Goal: Communication & Community: Participate in discussion

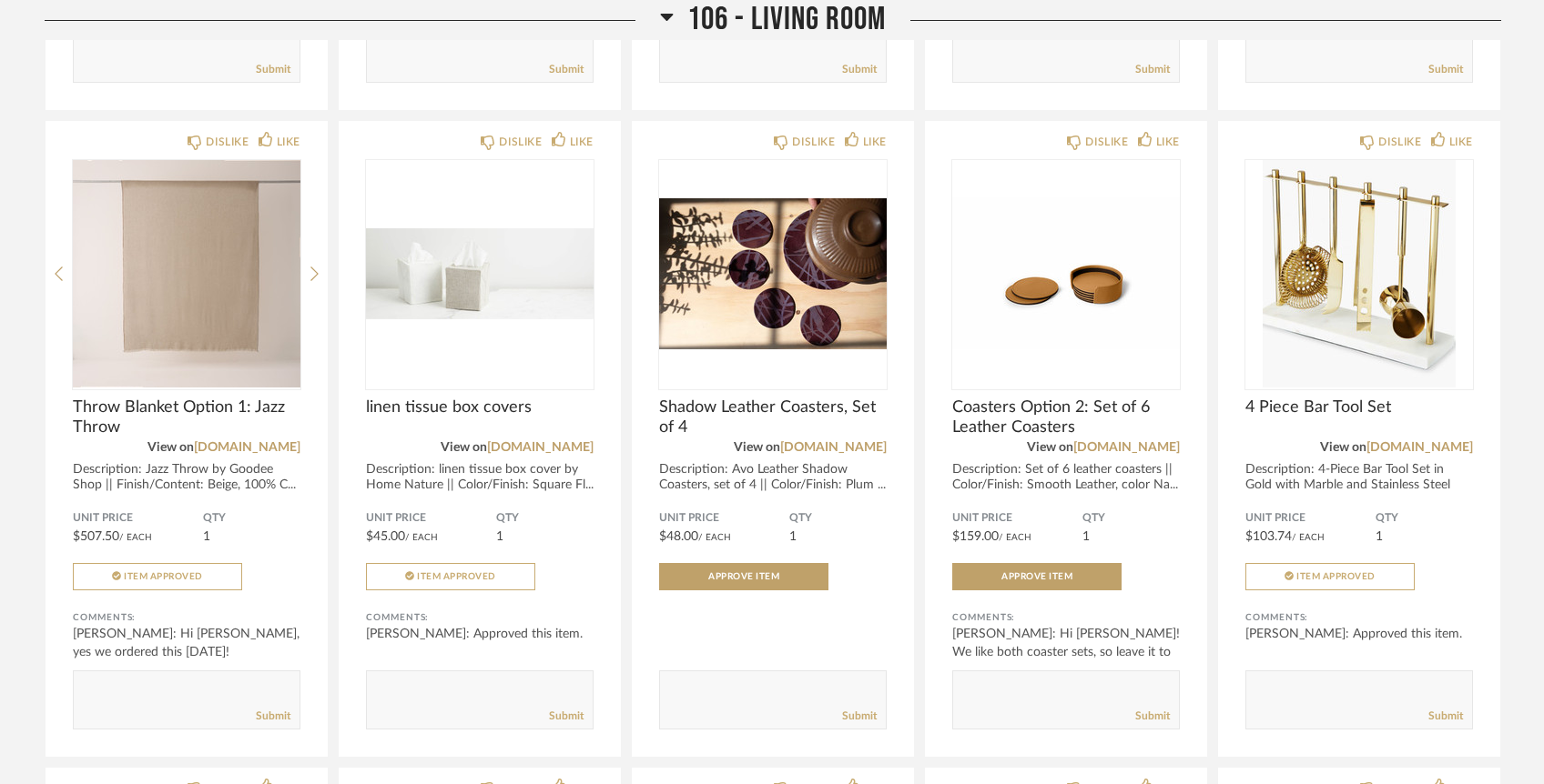
scroll to position [3211, 0]
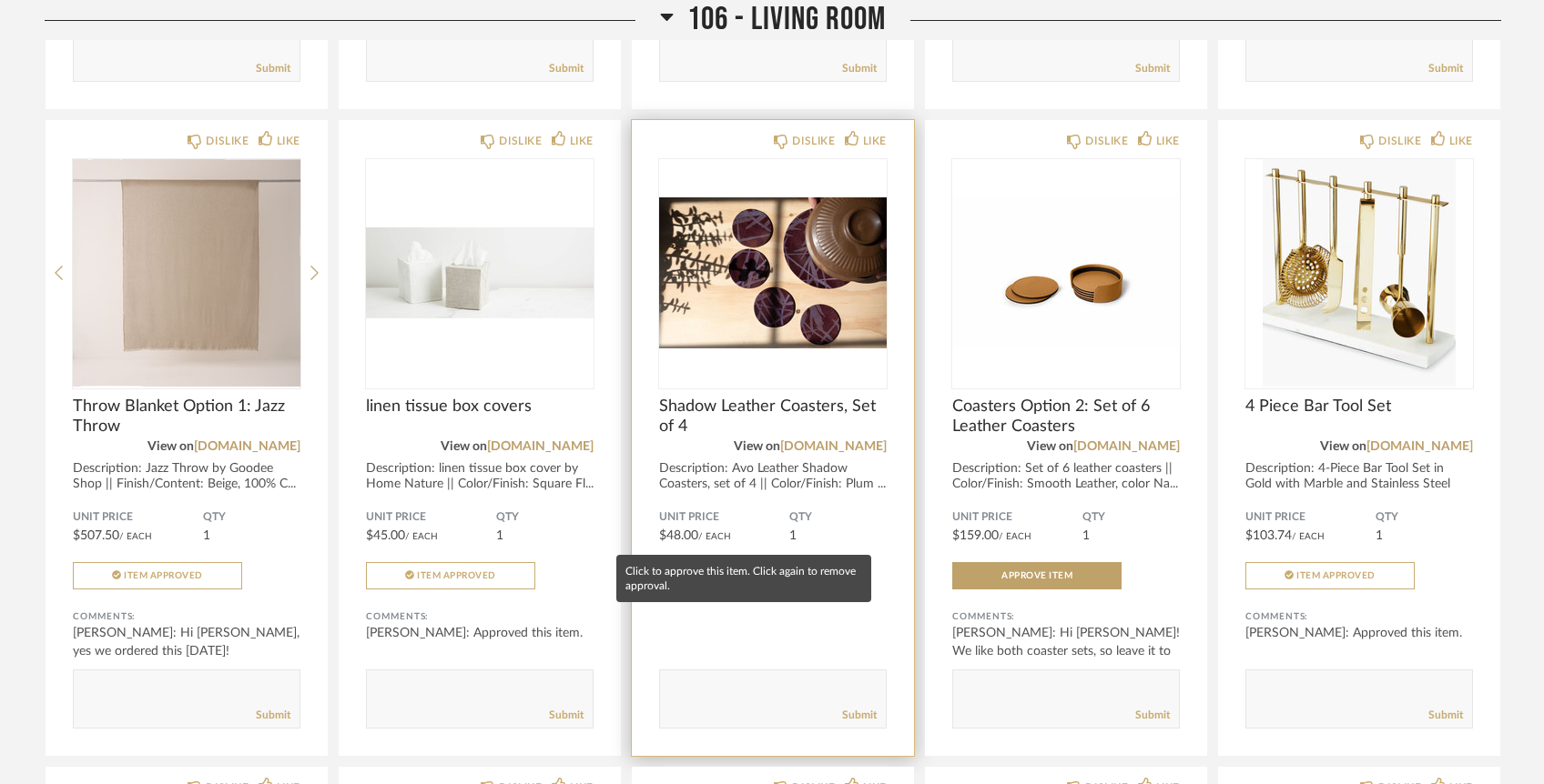
click at [791, 562] on button "Approve Item" at bounding box center [744, 576] width 169 height 28
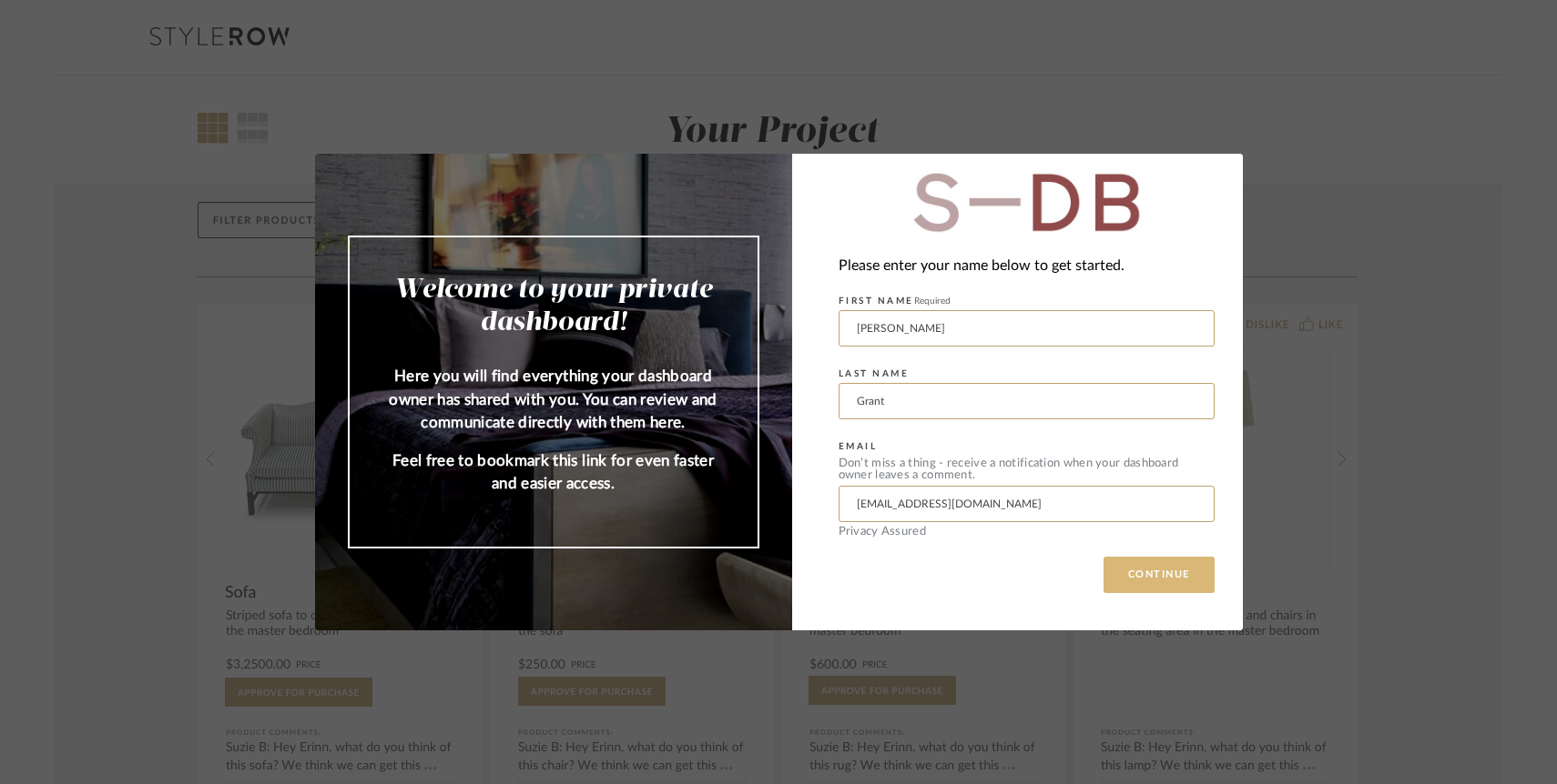
click at [1169, 565] on button "CONTINUE" at bounding box center [1159, 575] width 111 height 37
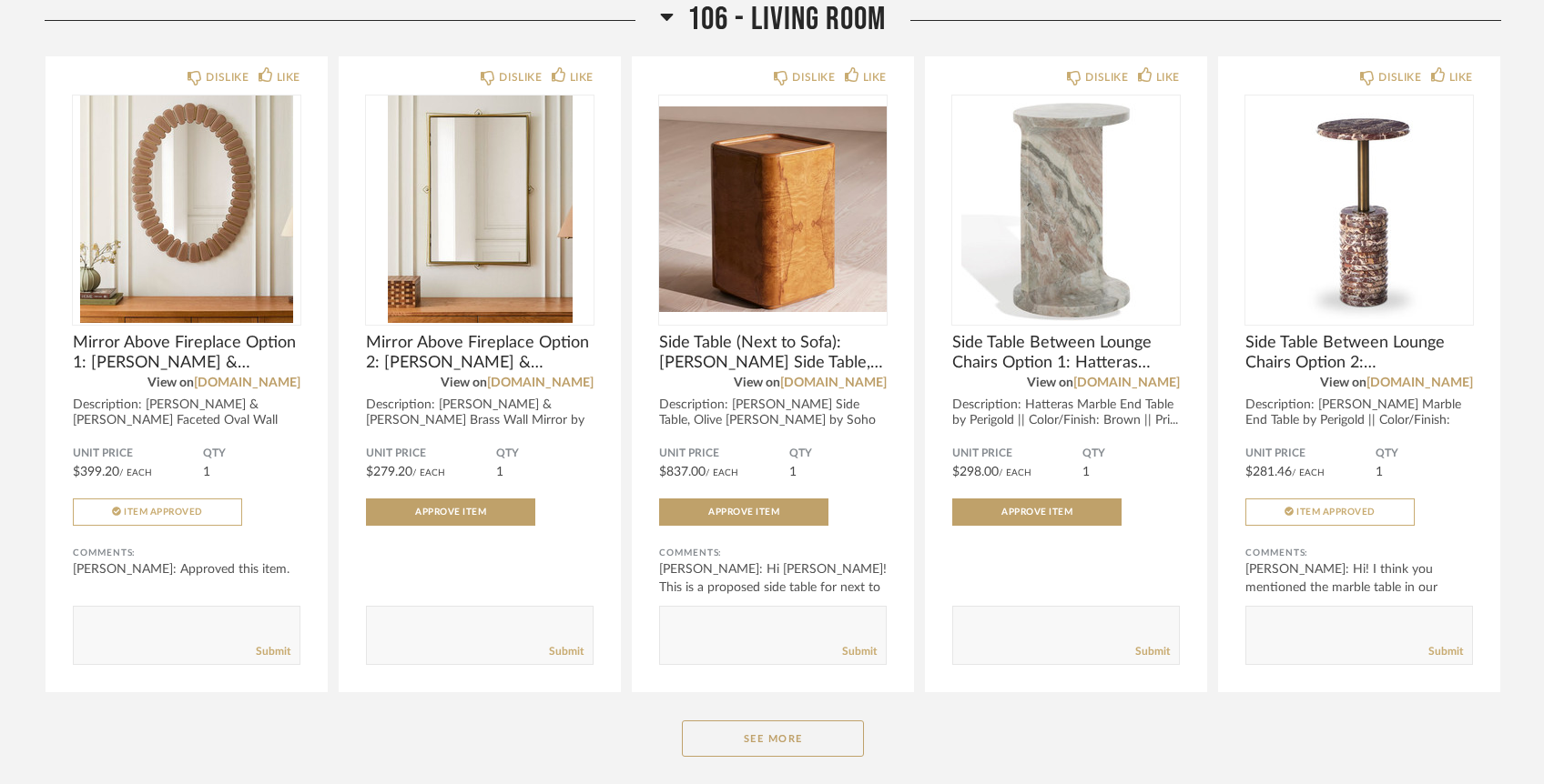
scroll to position [2630, 0]
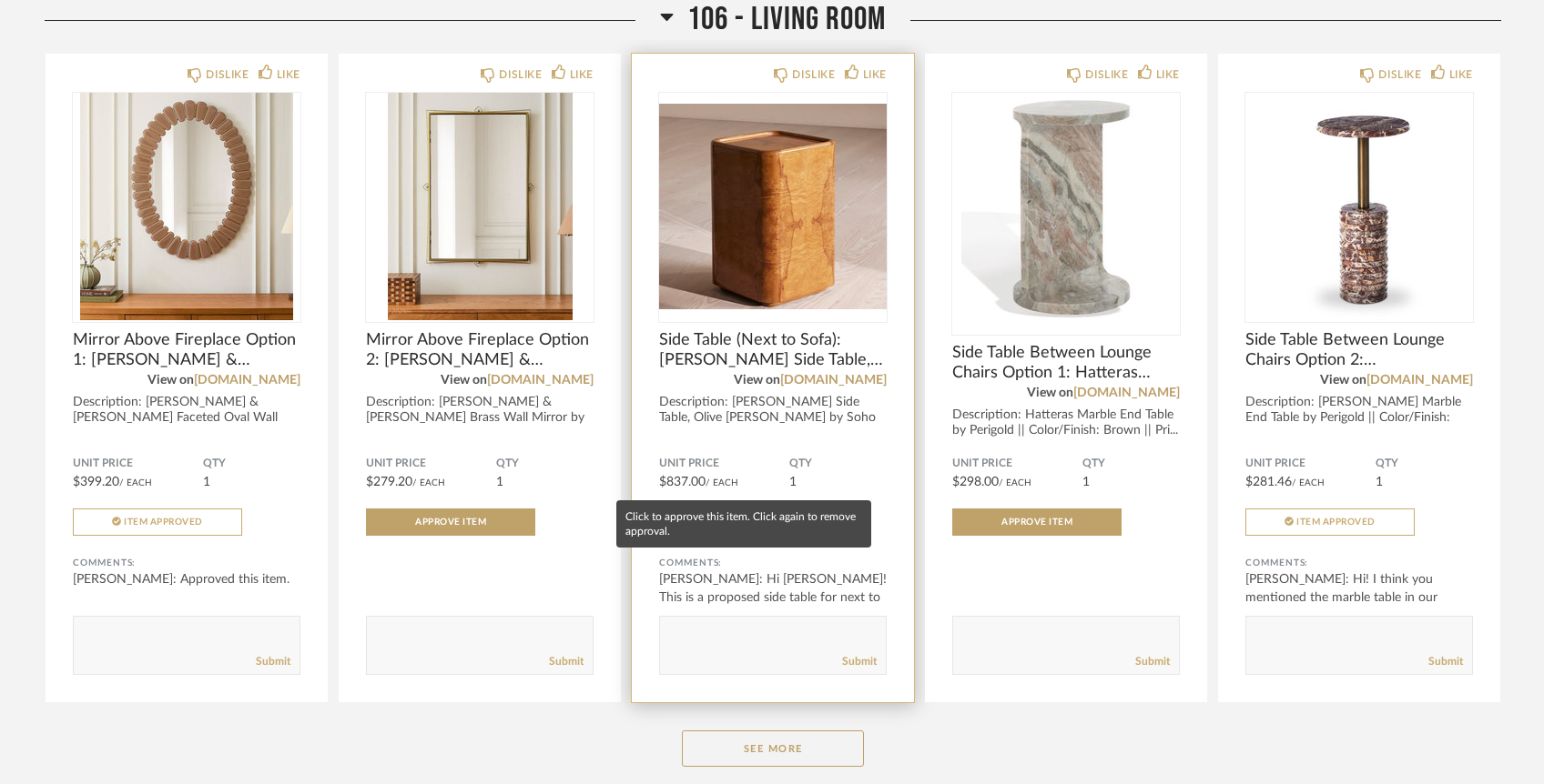
click at [772, 509] on button "Approve Item" at bounding box center [744, 523] width 169 height 28
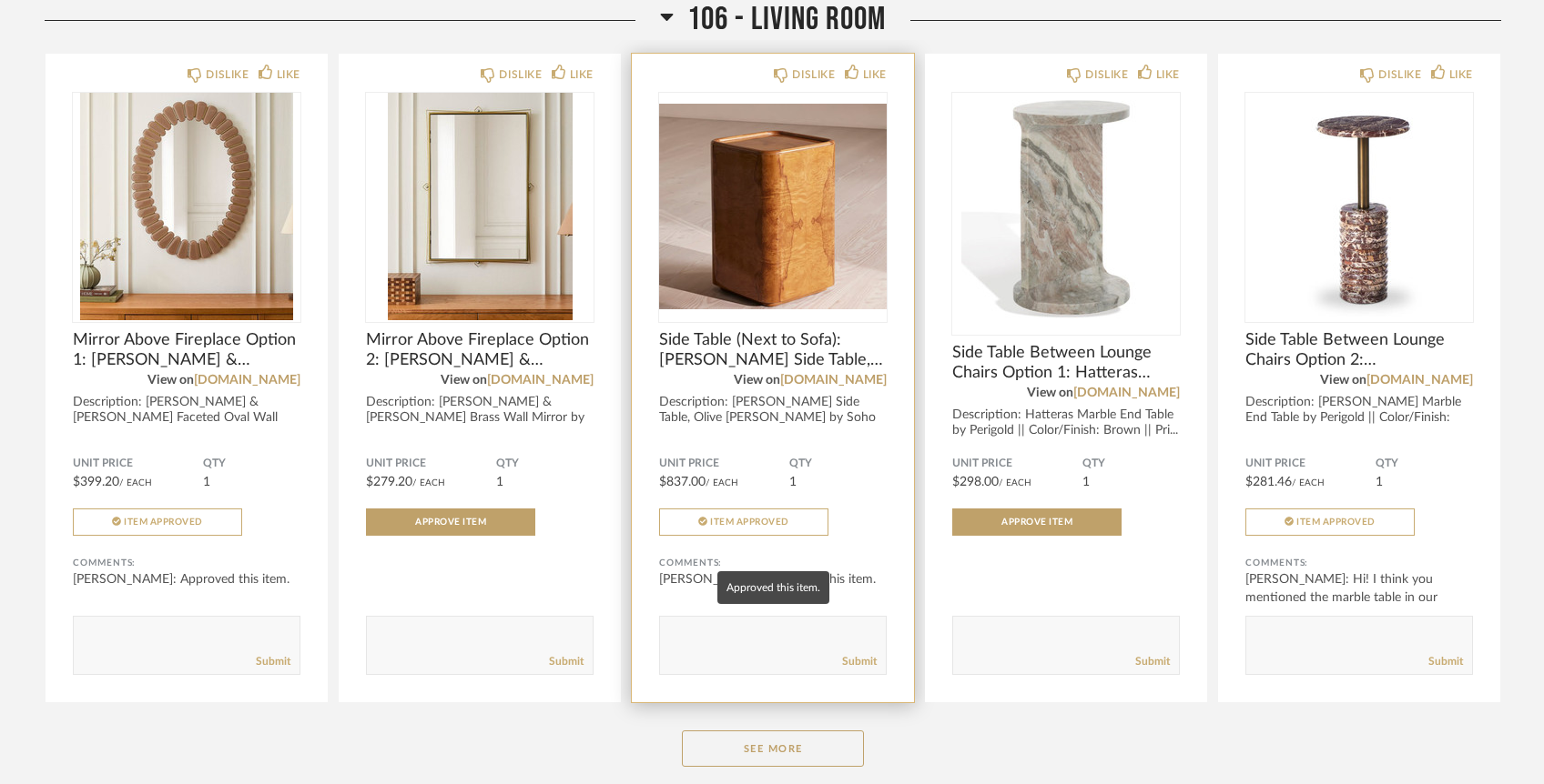
click at [756, 571] on div "[PERSON_NAME]: Approved this item." at bounding box center [772, 580] width 227 height 18
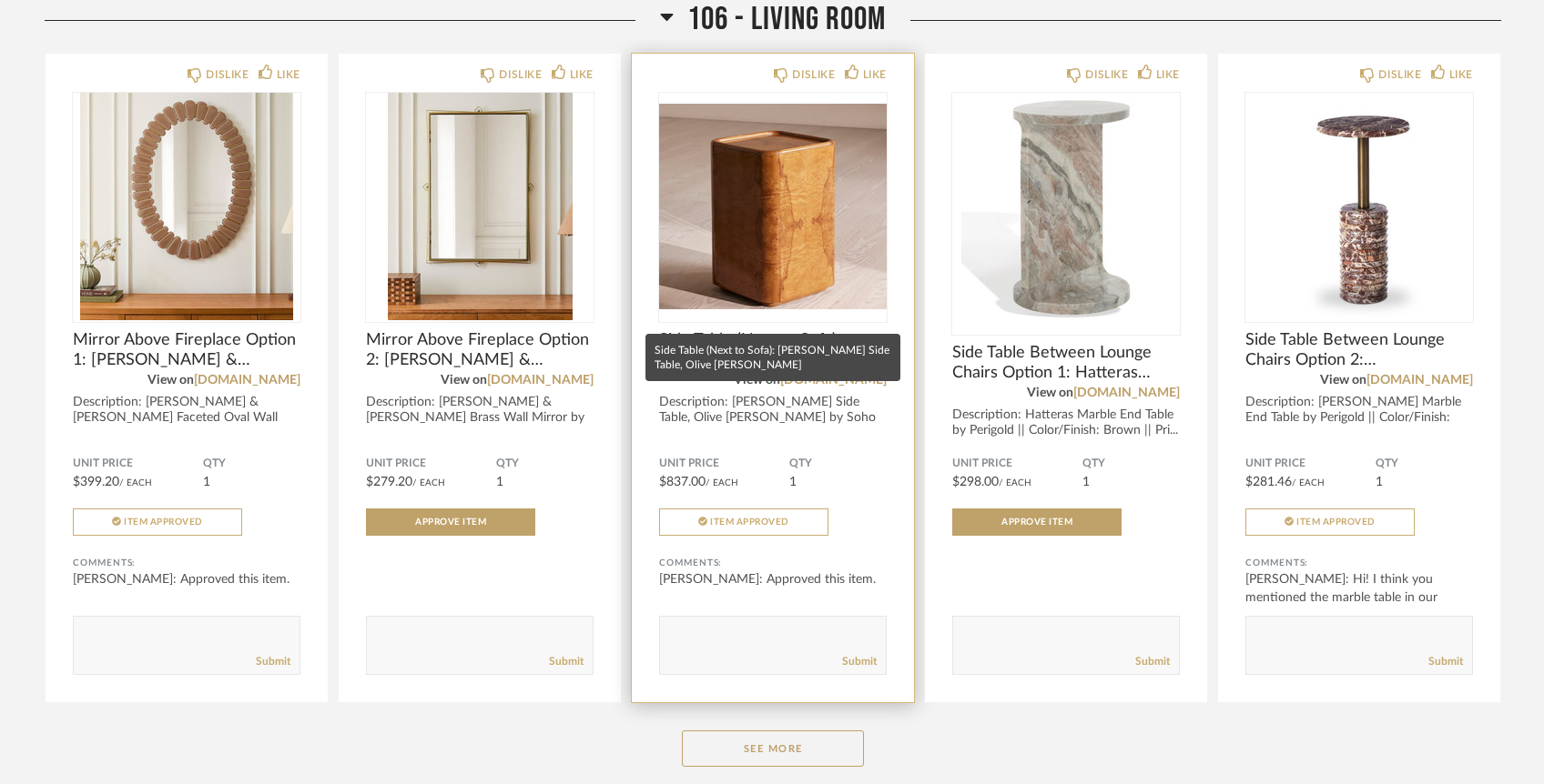
click at [831, 330] on span "Side Table (Next to Sofa): [PERSON_NAME] Side Table, Olive [PERSON_NAME]" at bounding box center [772, 351] width 227 height 40
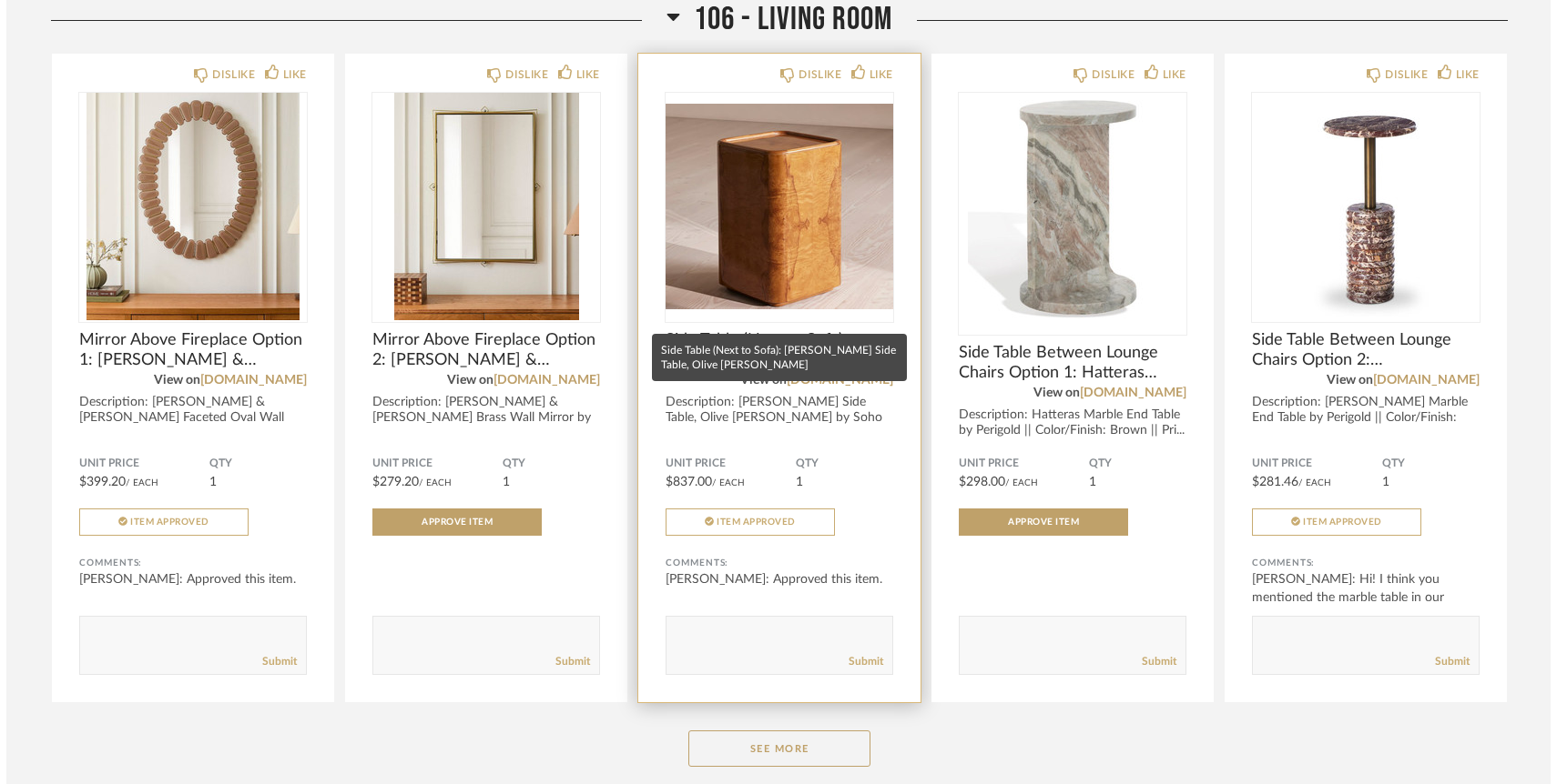
scroll to position [0, 0]
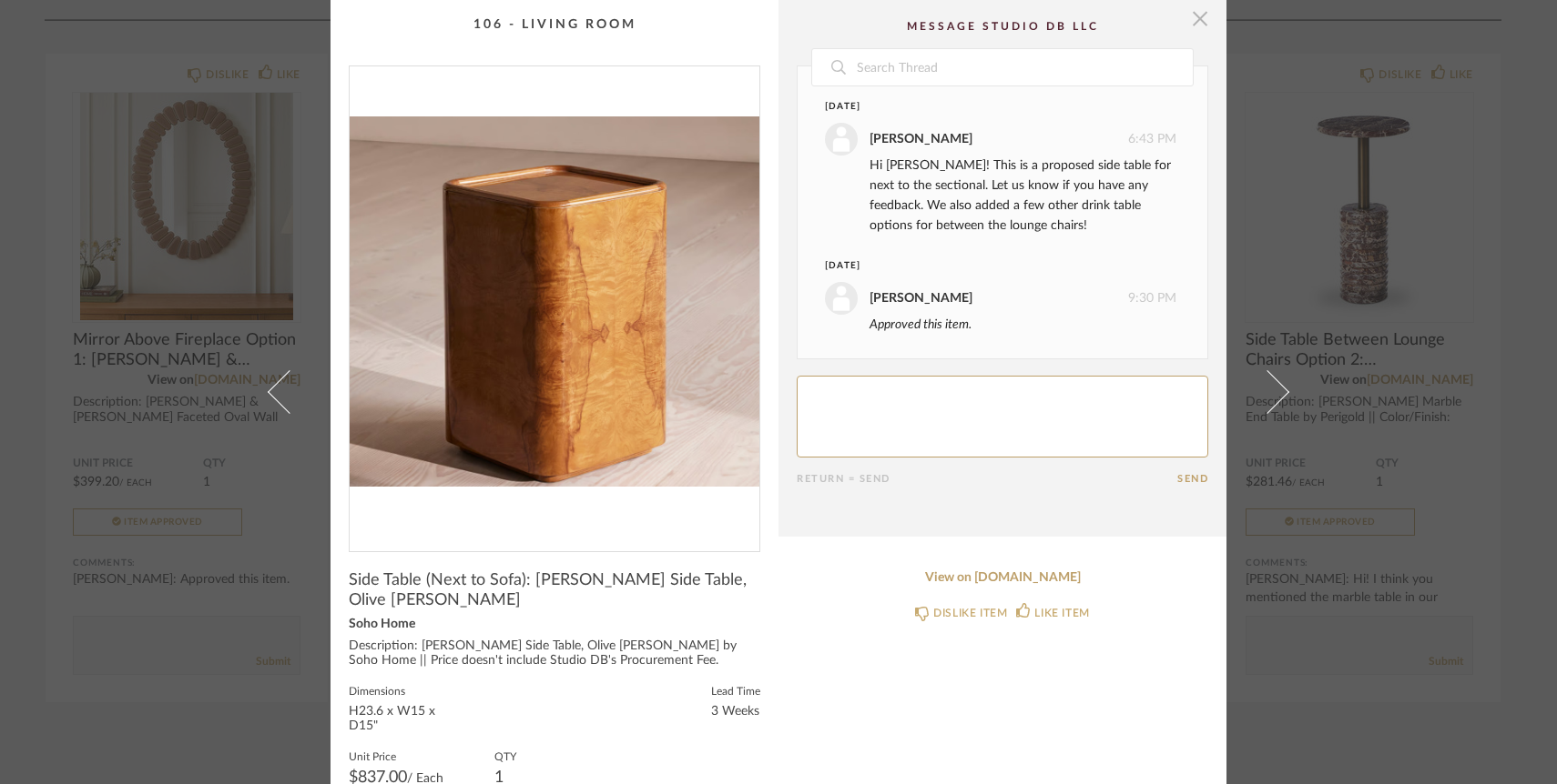
click at [1189, 17] on span "button" at bounding box center [1201, 18] width 37 height 37
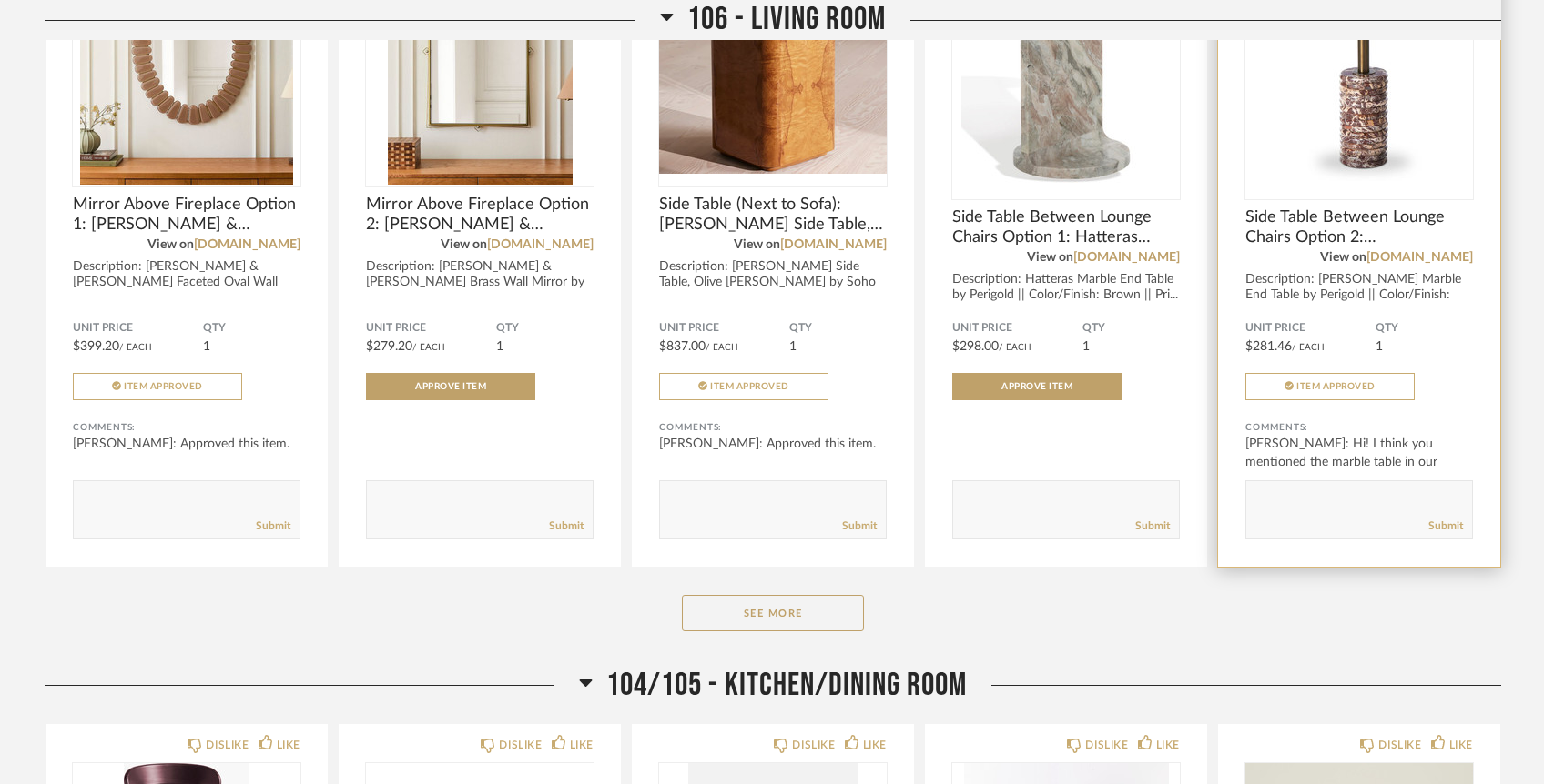
scroll to position [2778, 0]
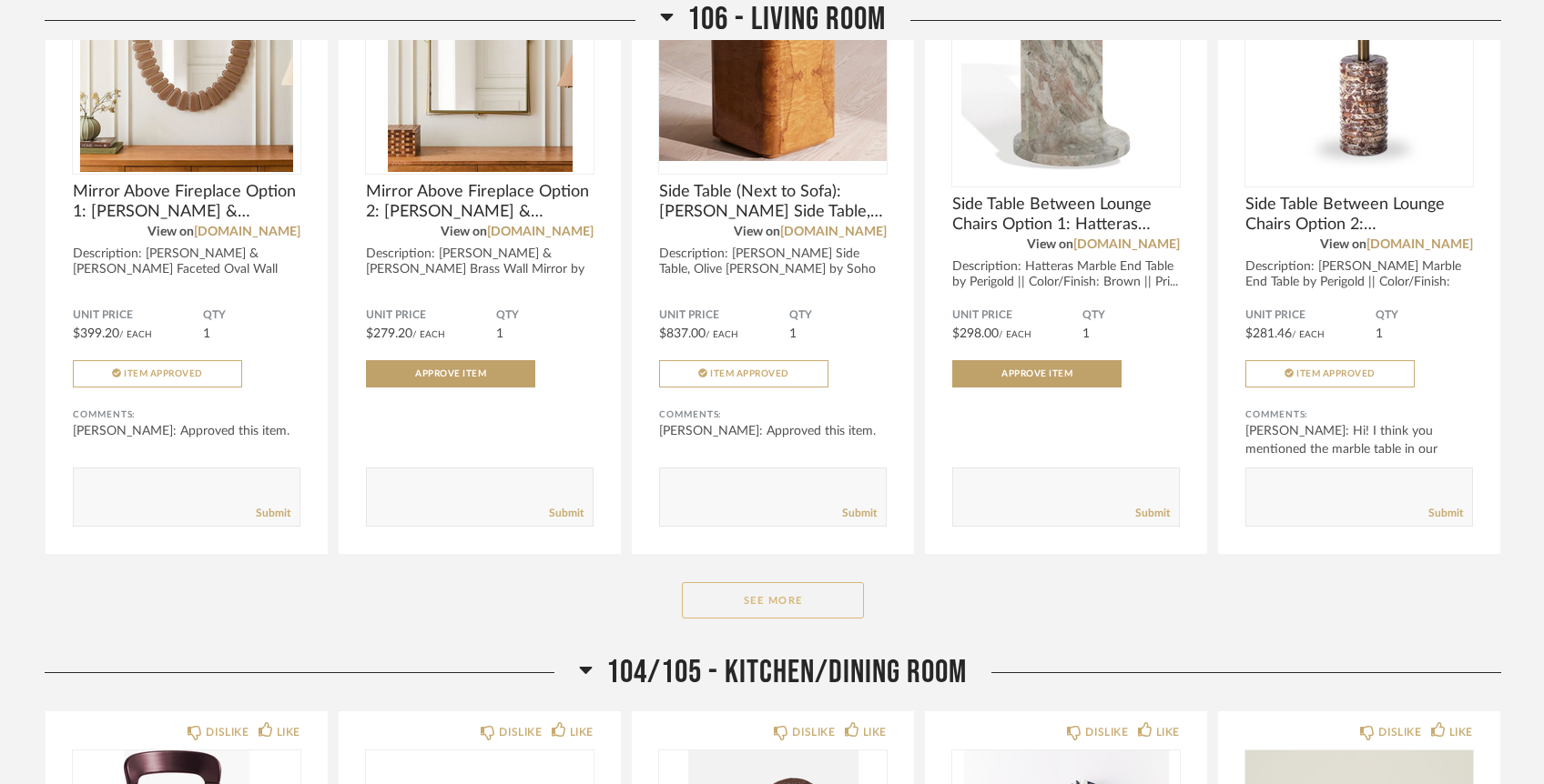
click at [838, 582] on button "See More" at bounding box center [773, 601] width 182 height 37
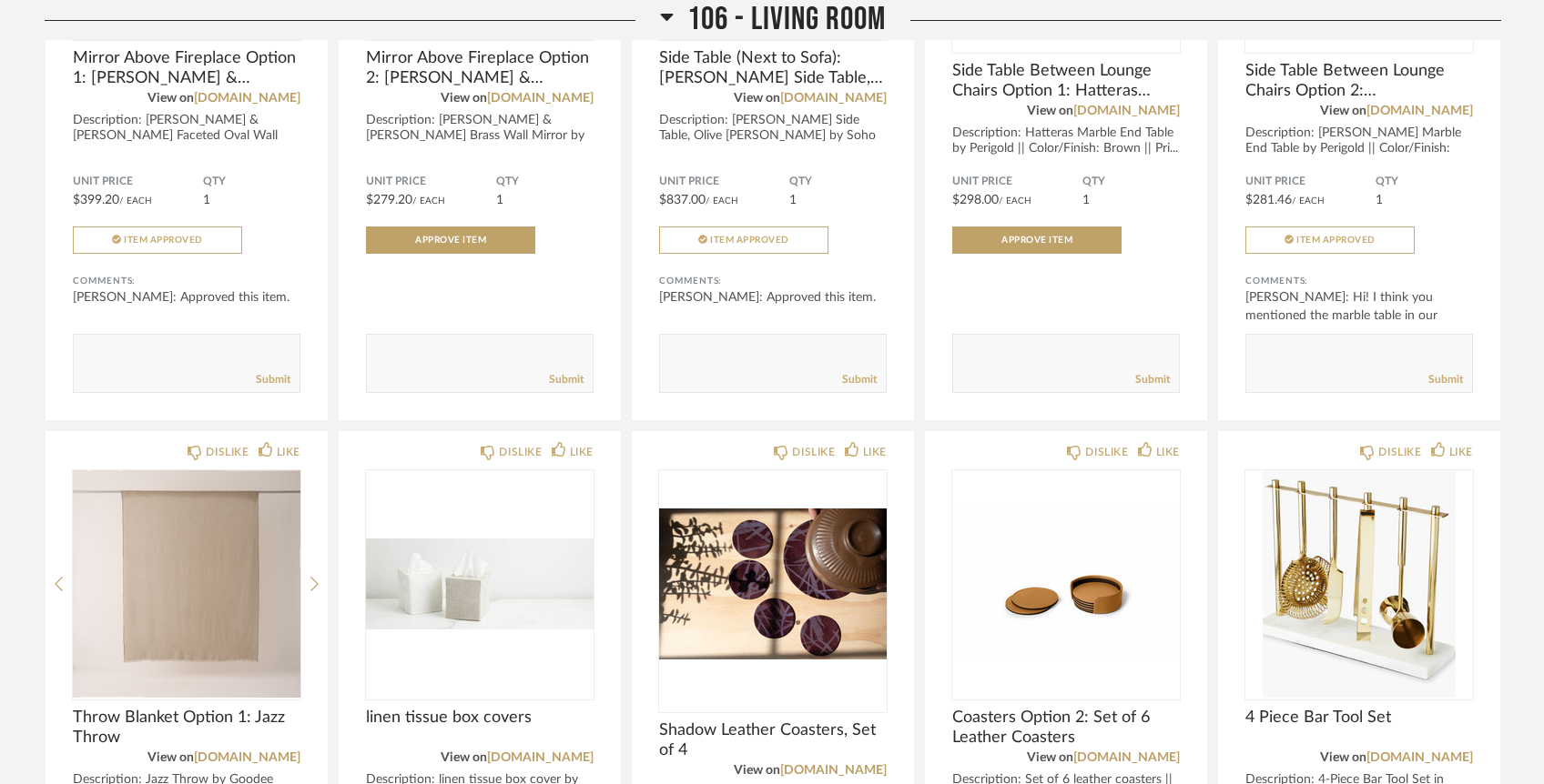
scroll to position [3303, 0]
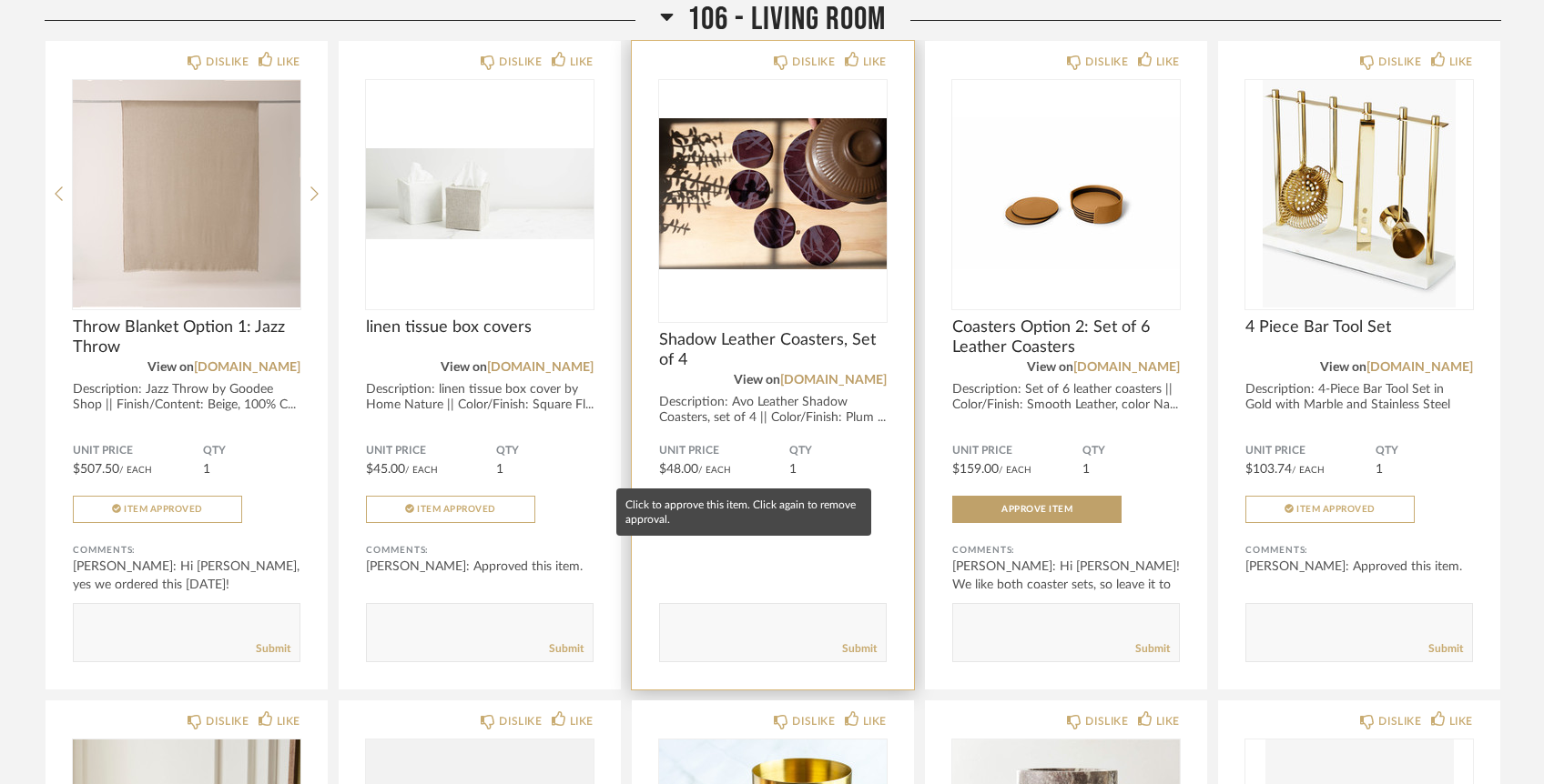
click at [789, 496] on button "Approve Item" at bounding box center [744, 510] width 169 height 28
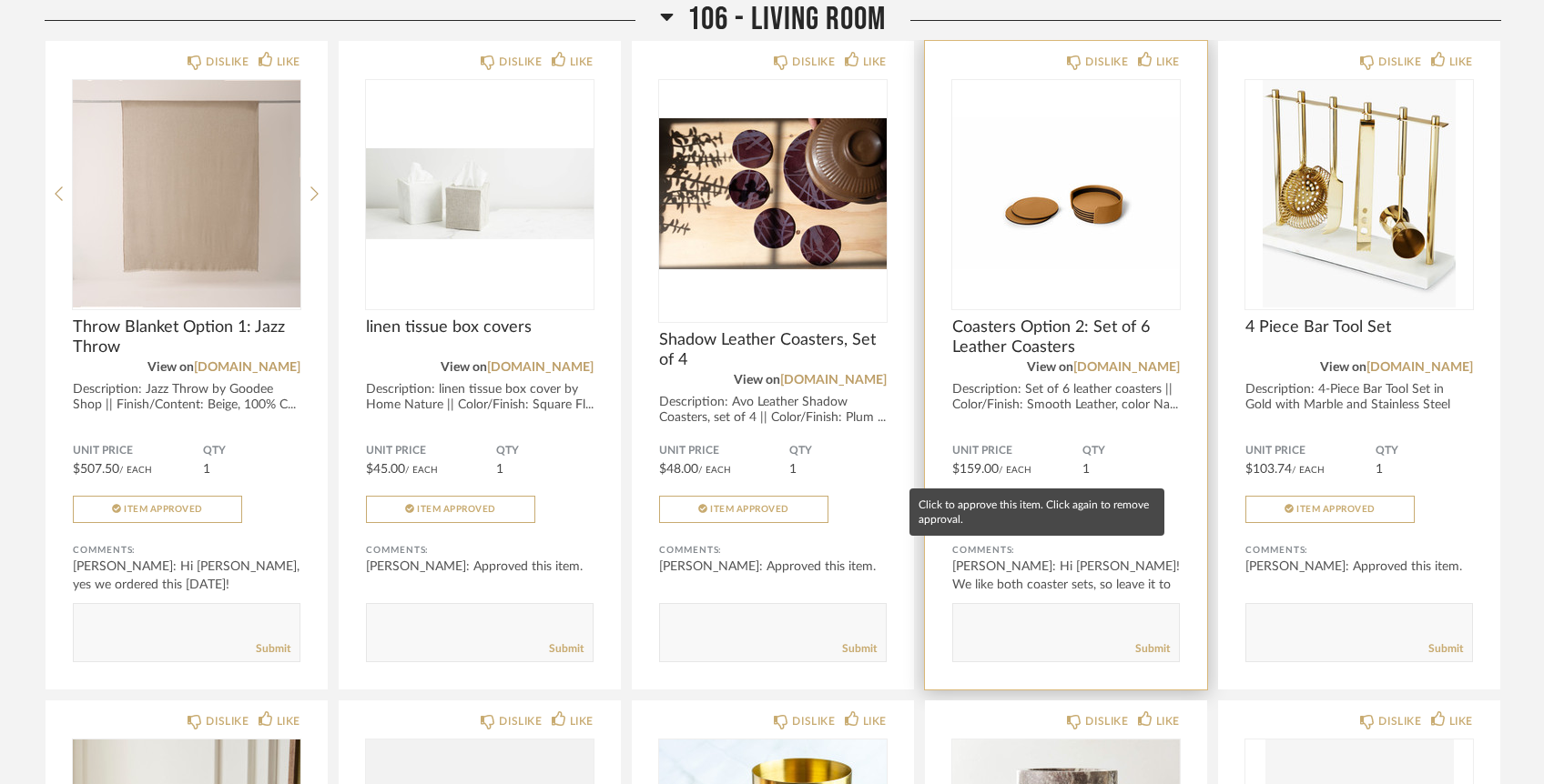
click at [1082, 496] on button "Approve Item" at bounding box center [1037, 510] width 169 height 28
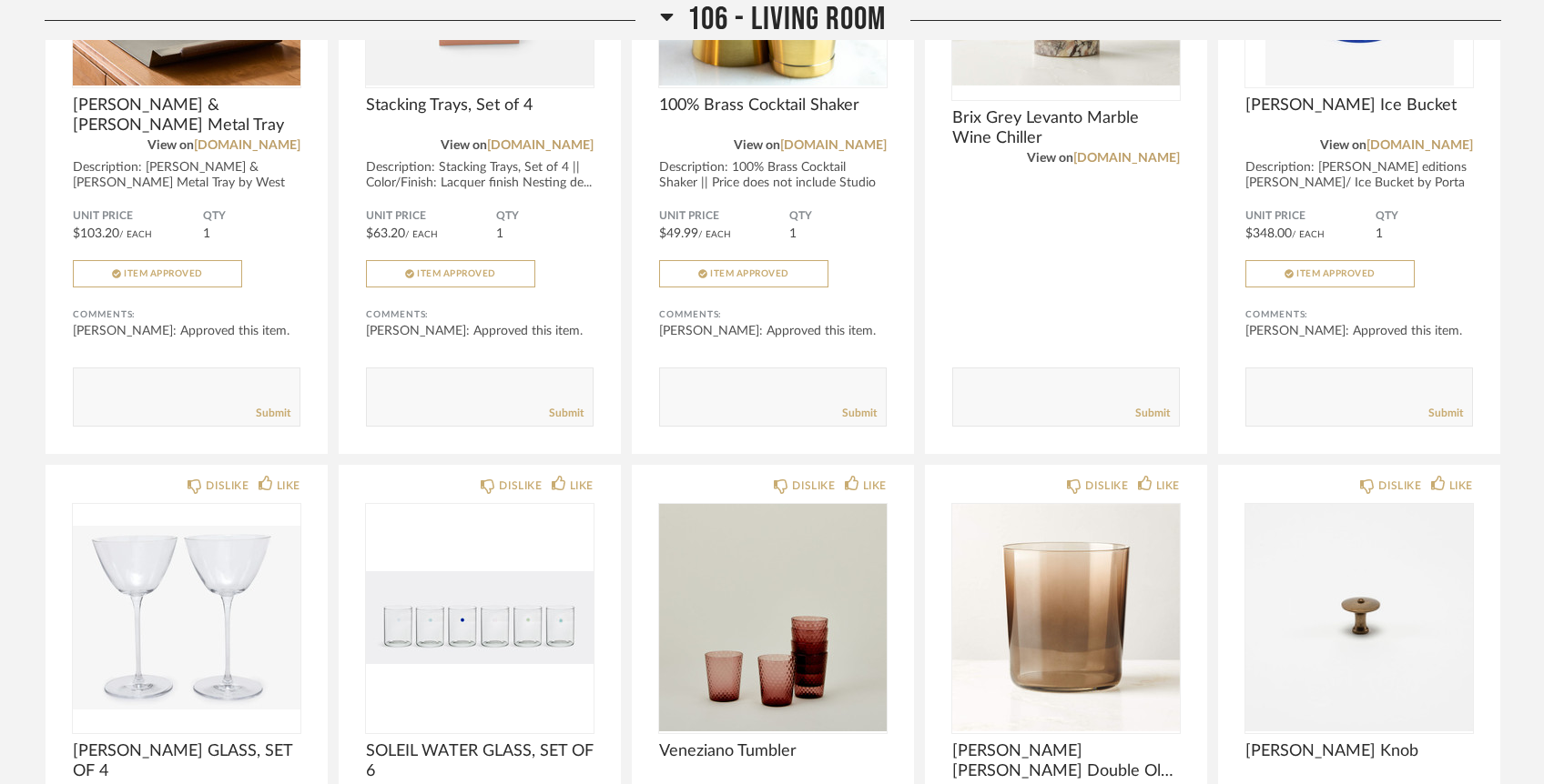
scroll to position [4717, 0]
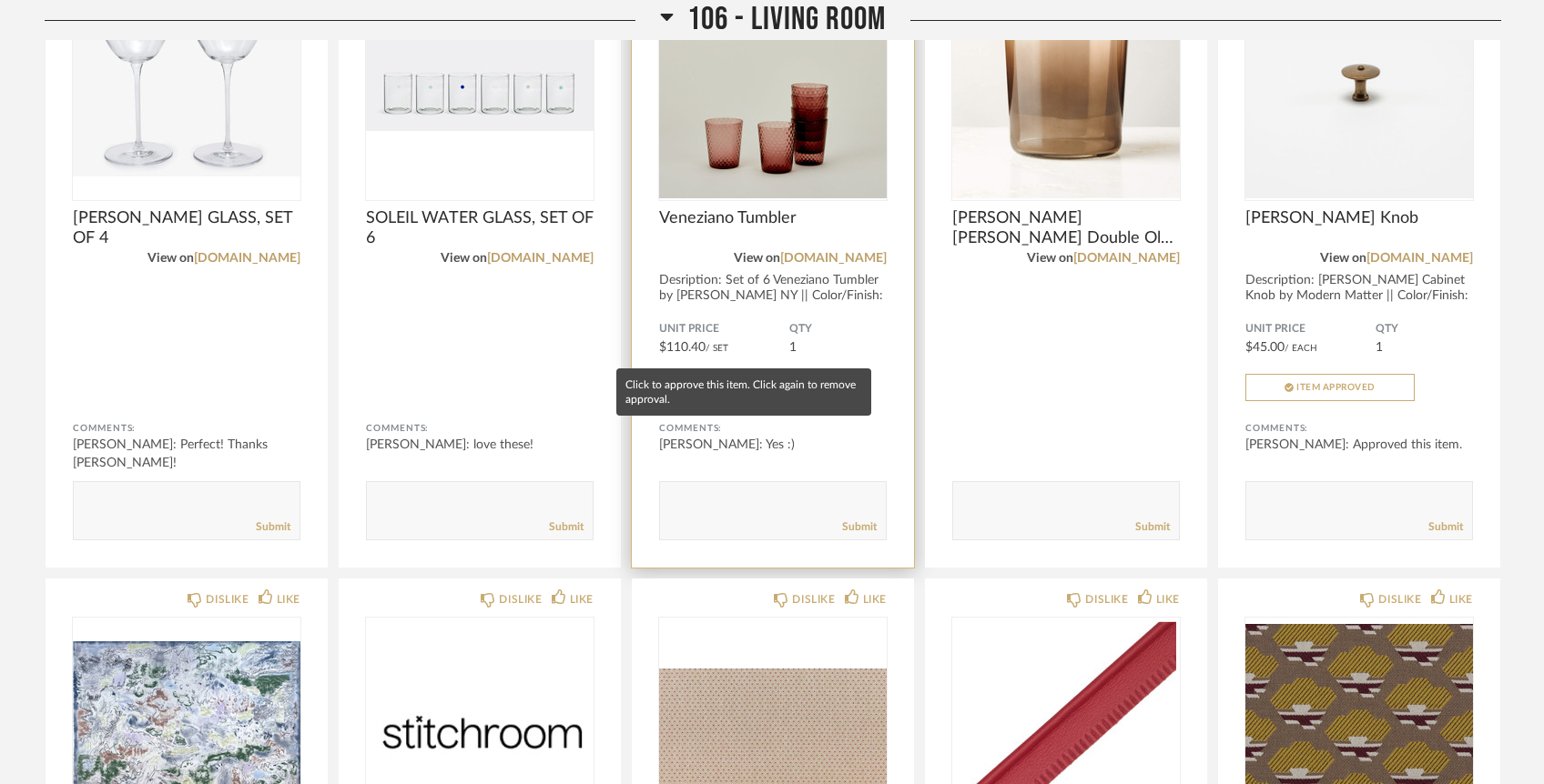
click at [781, 374] on button "Approve Item" at bounding box center [744, 387] width 169 height 28
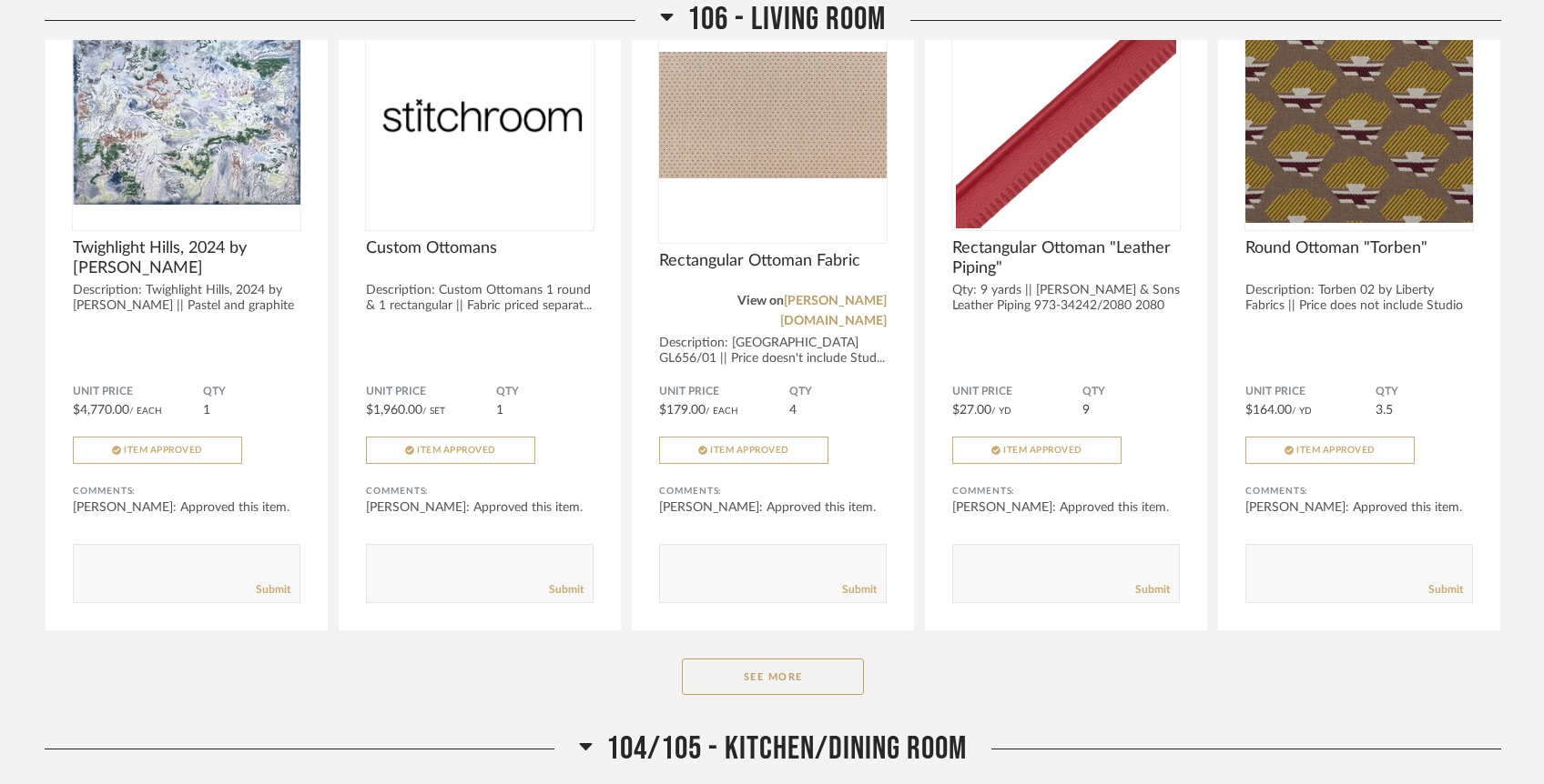
scroll to position [5383, 0]
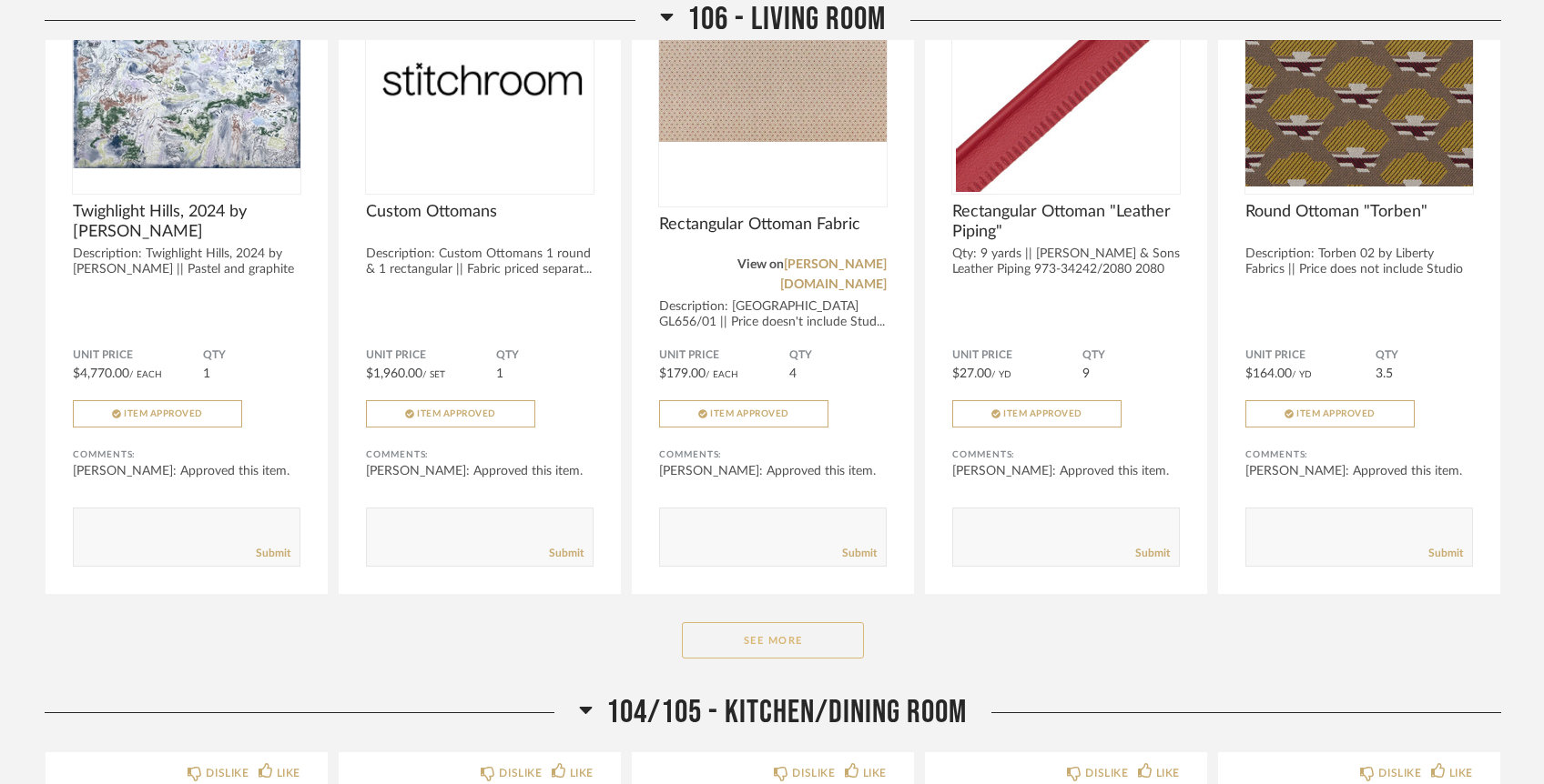
click at [749, 622] on button "See More" at bounding box center [773, 640] width 182 height 37
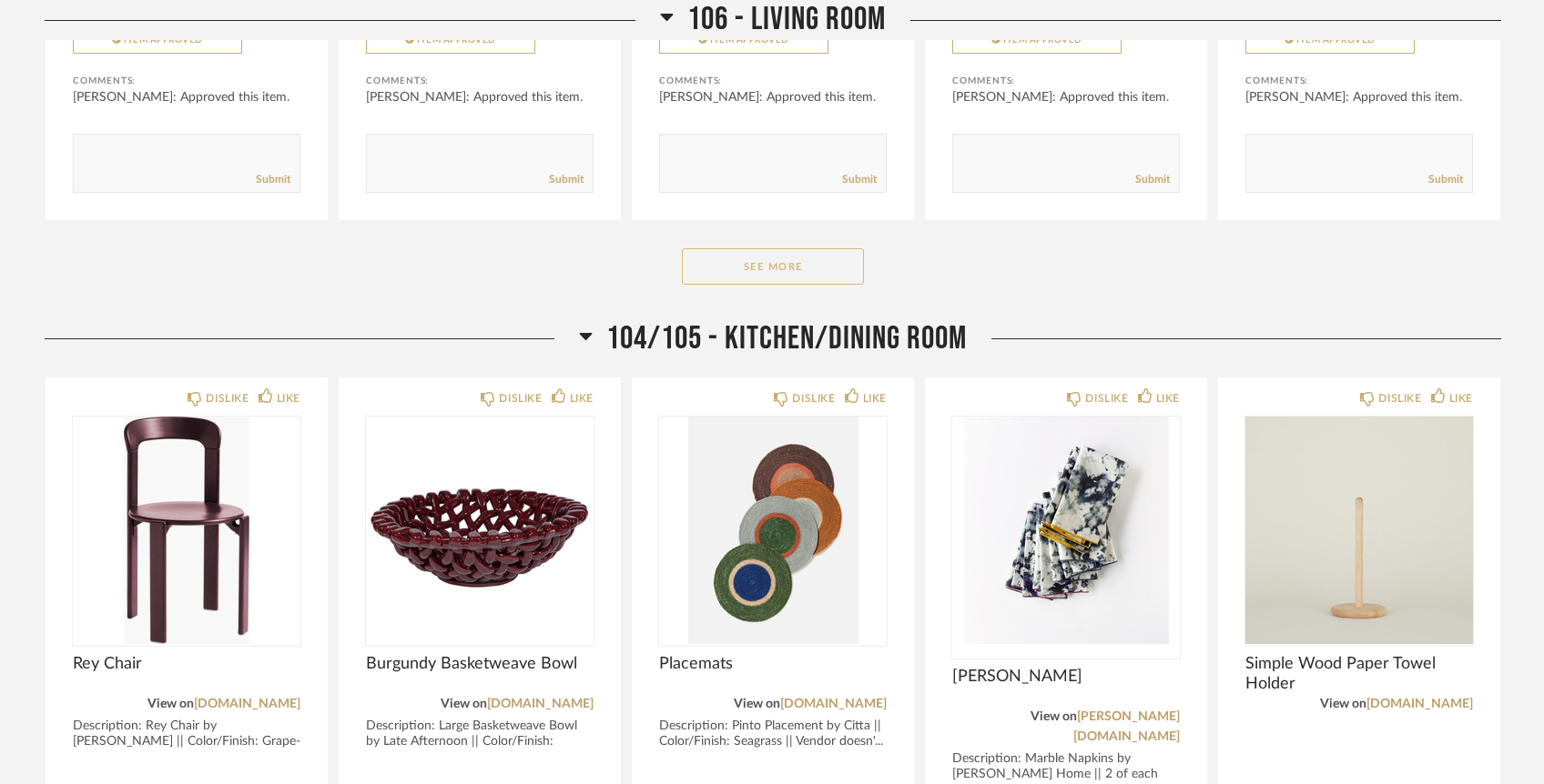
scroll to position [8516, 0]
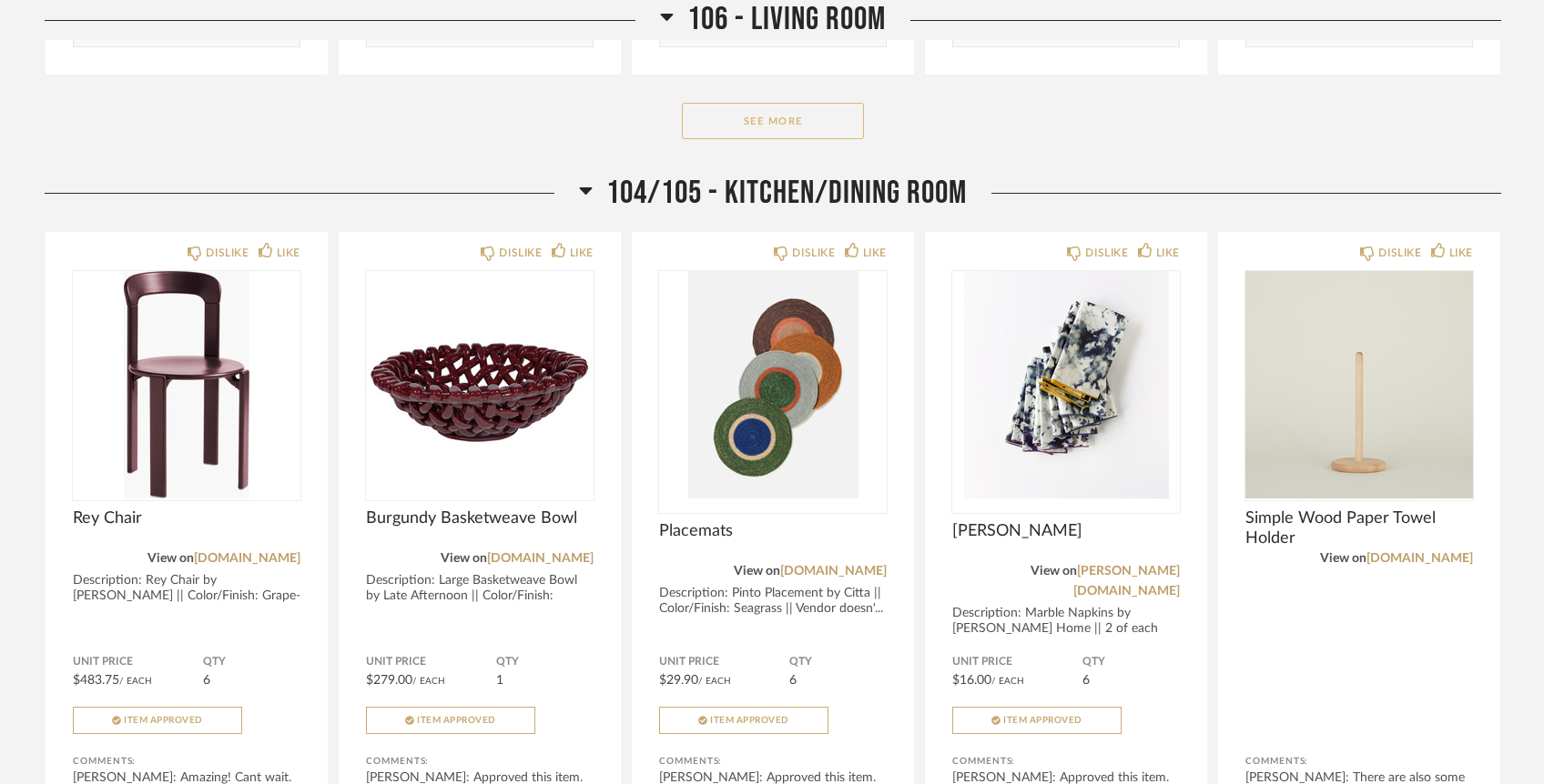
click at [788, 103] on button "See More" at bounding box center [773, 121] width 182 height 37
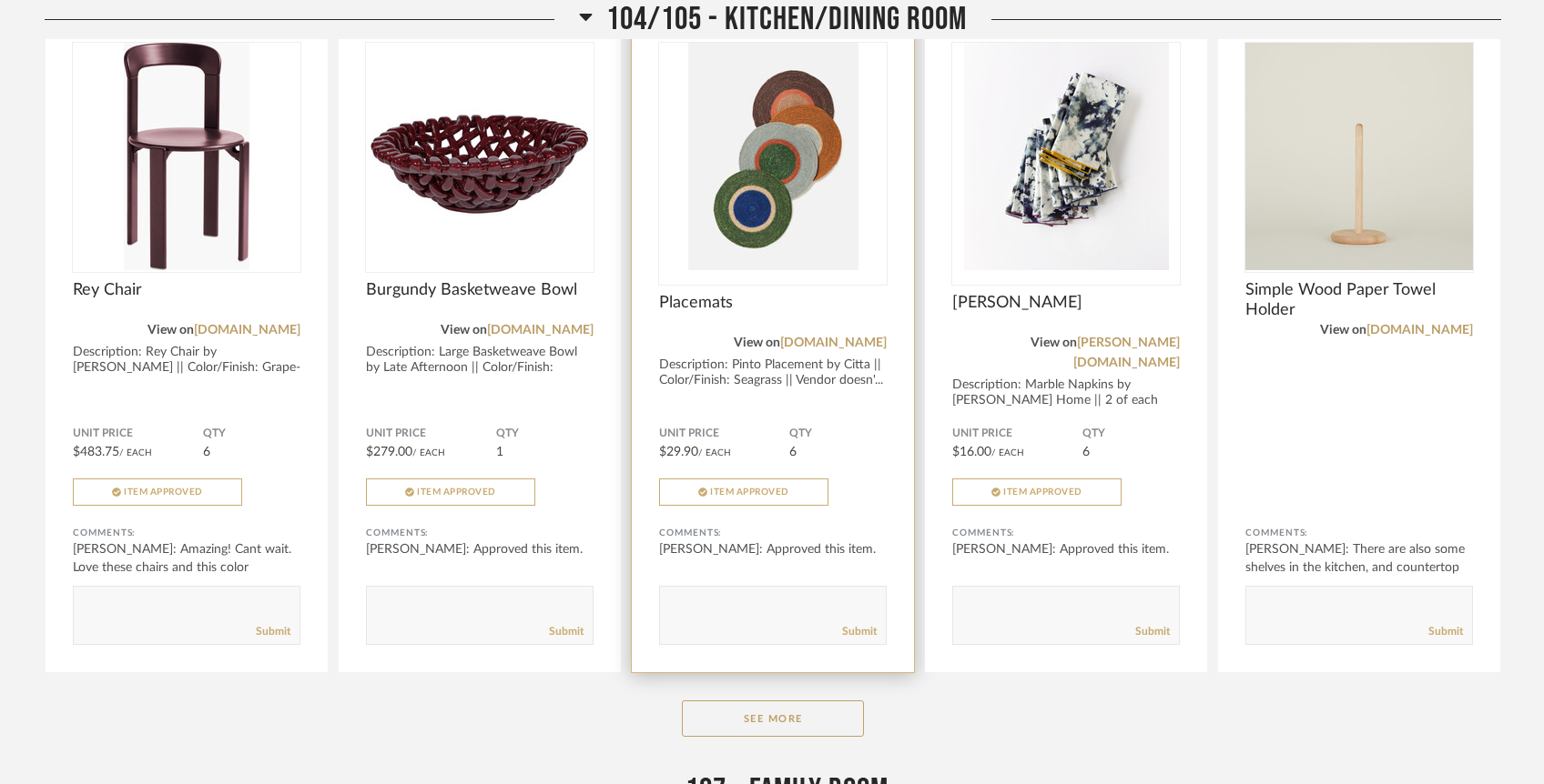
scroll to position [9401, 0]
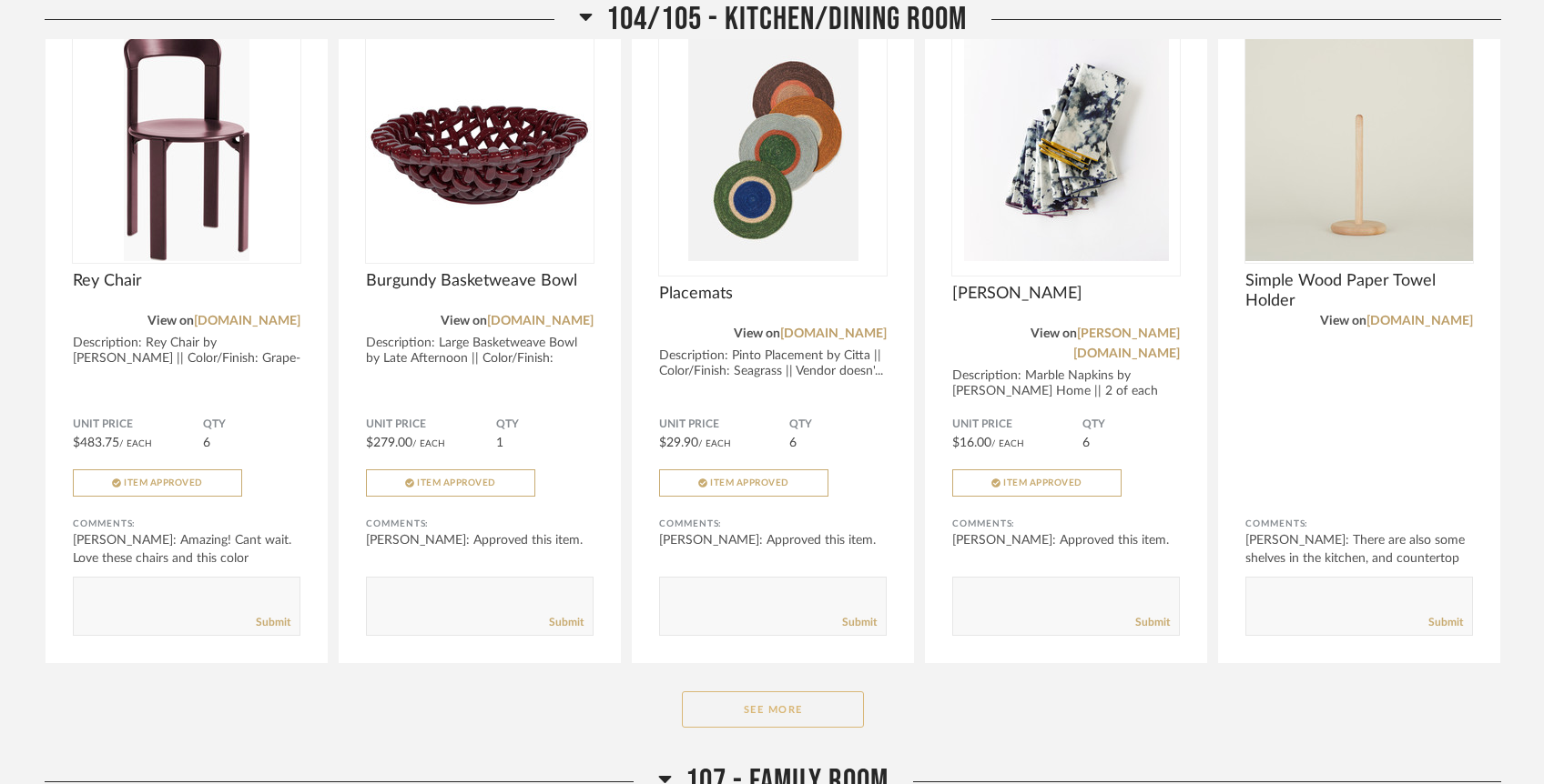
click at [788, 692] on button "See More" at bounding box center [773, 710] width 182 height 37
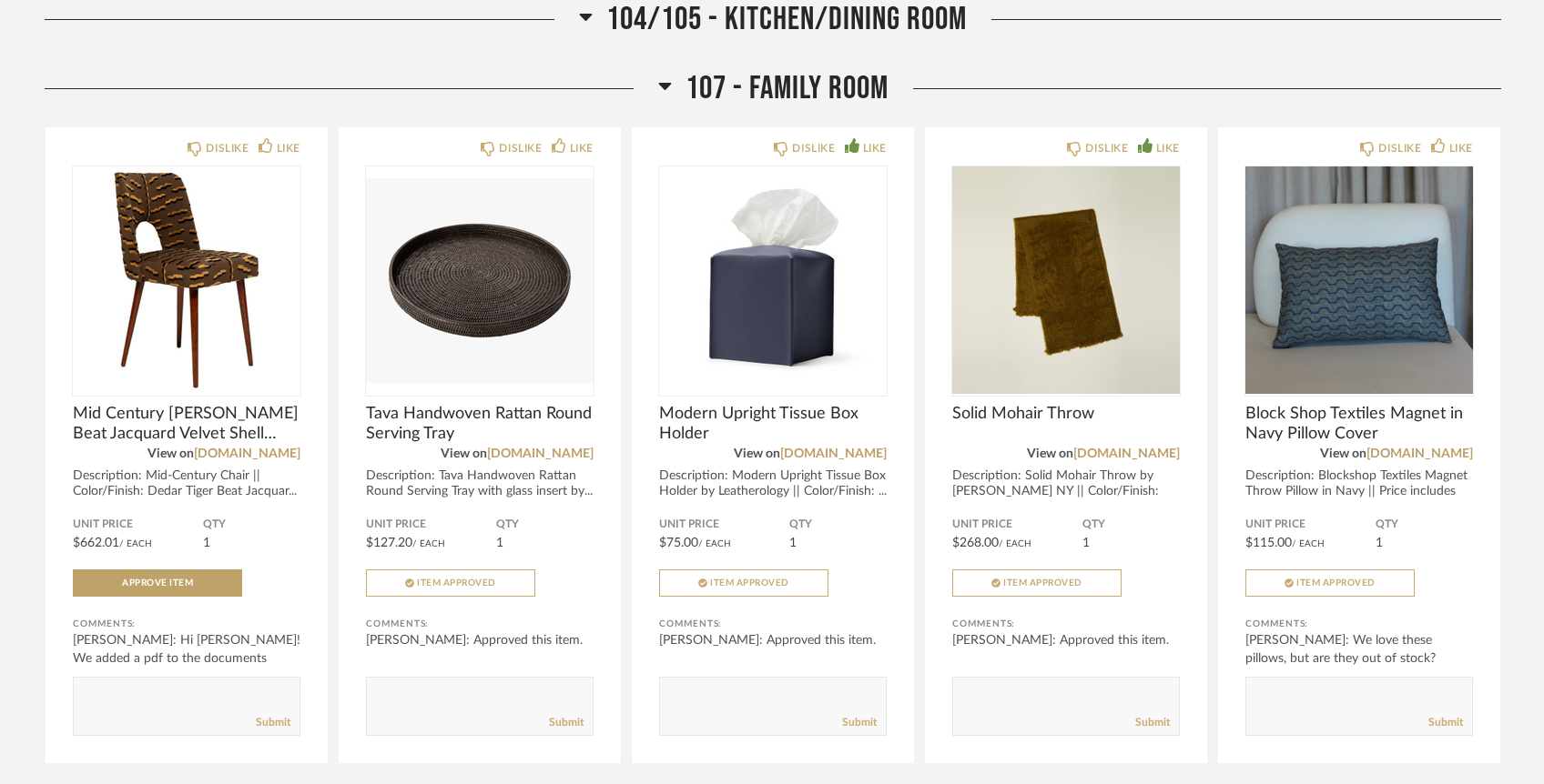
scroll to position [10756, 0]
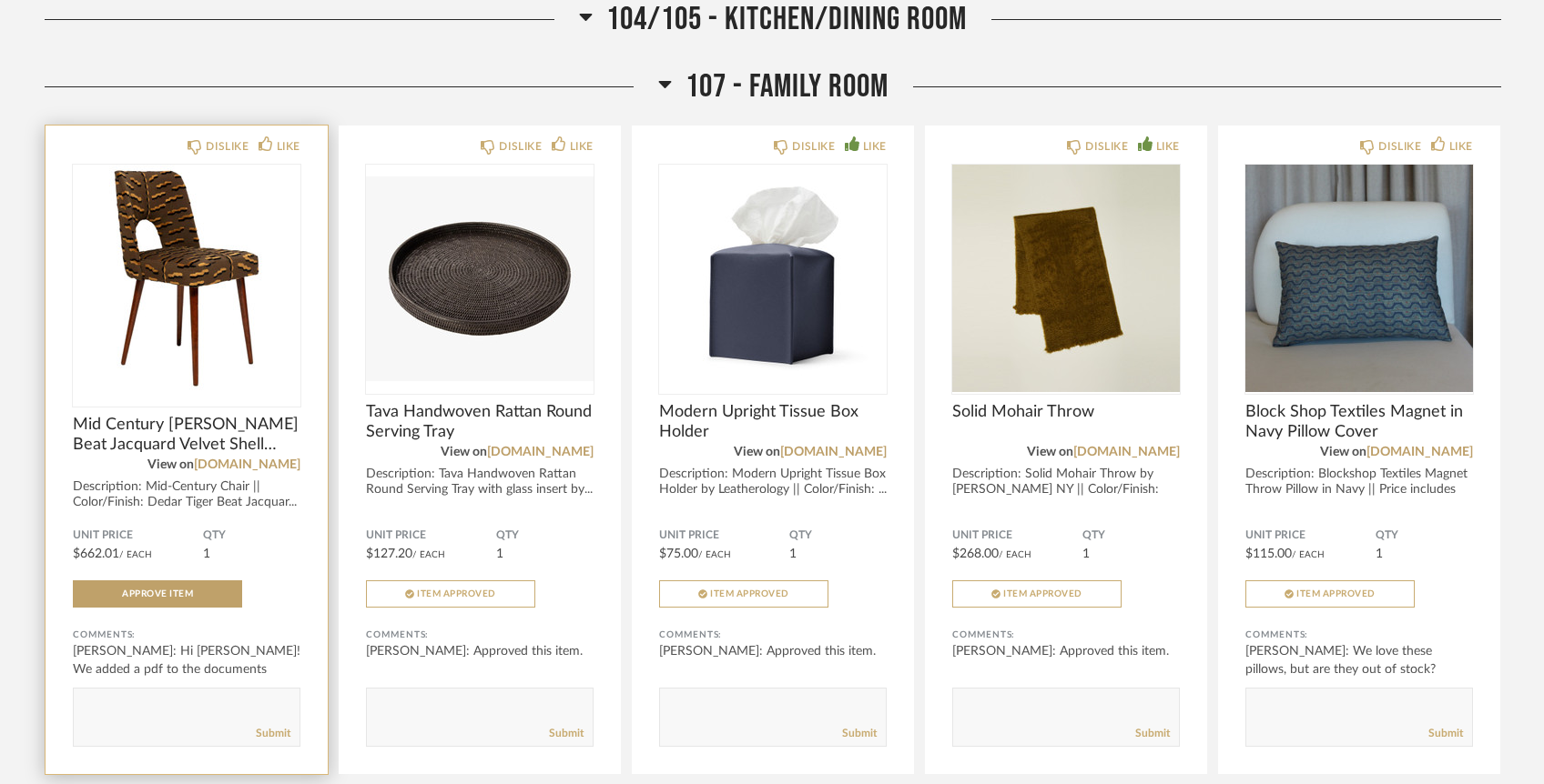
click at [0, 0] on img at bounding box center [0, 0] width 0 height 0
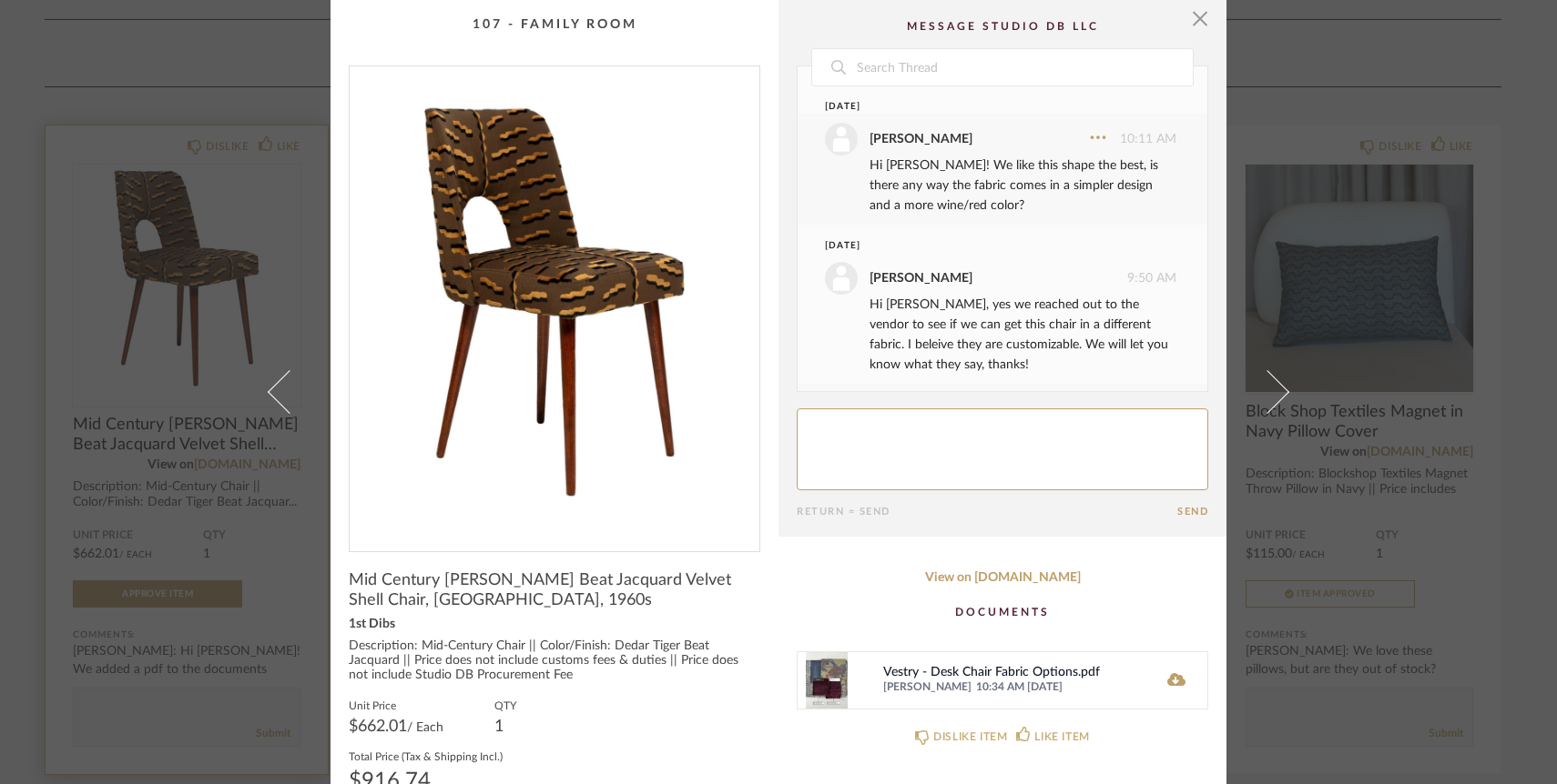
scroll to position [440, 0]
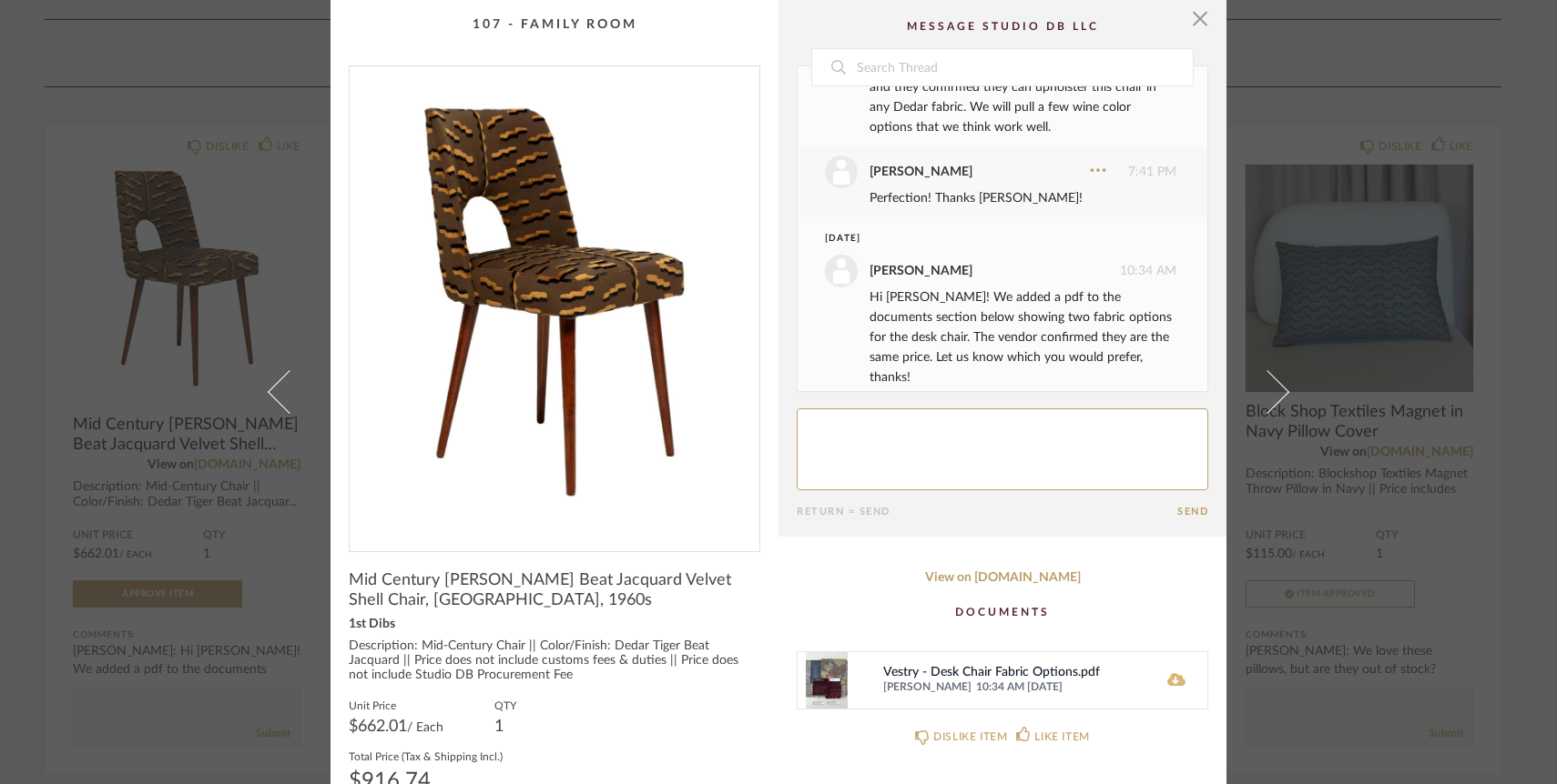
click at [1169, 681] on icon at bounding box center [1177, 680] width 18 height 15
click at [926, 425] on textarea at bounding box center [1002, 449] width 412 height 82
click at [864, 422] on textarea at bounding box center [1002, 449] width 412 height 82
click at [1085, 426] on textarea at bounding box center [1002, 449] width 412 height 82
type textarea "Hi Lauren! These are great. We prefer Tulipe!"
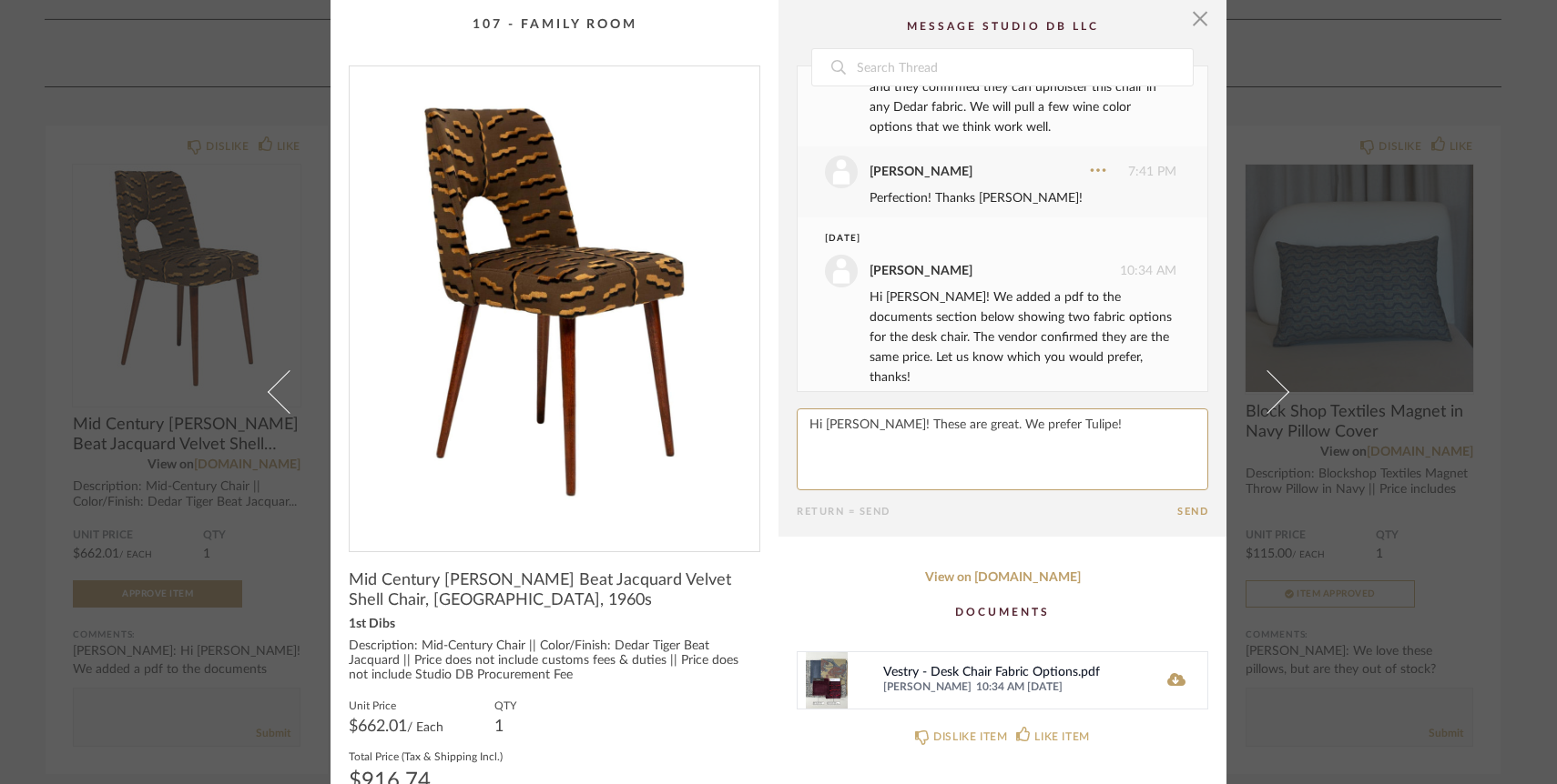
click at [1185, 507] on button "Send" at bounding box center [1193, 512] width 31 height 12
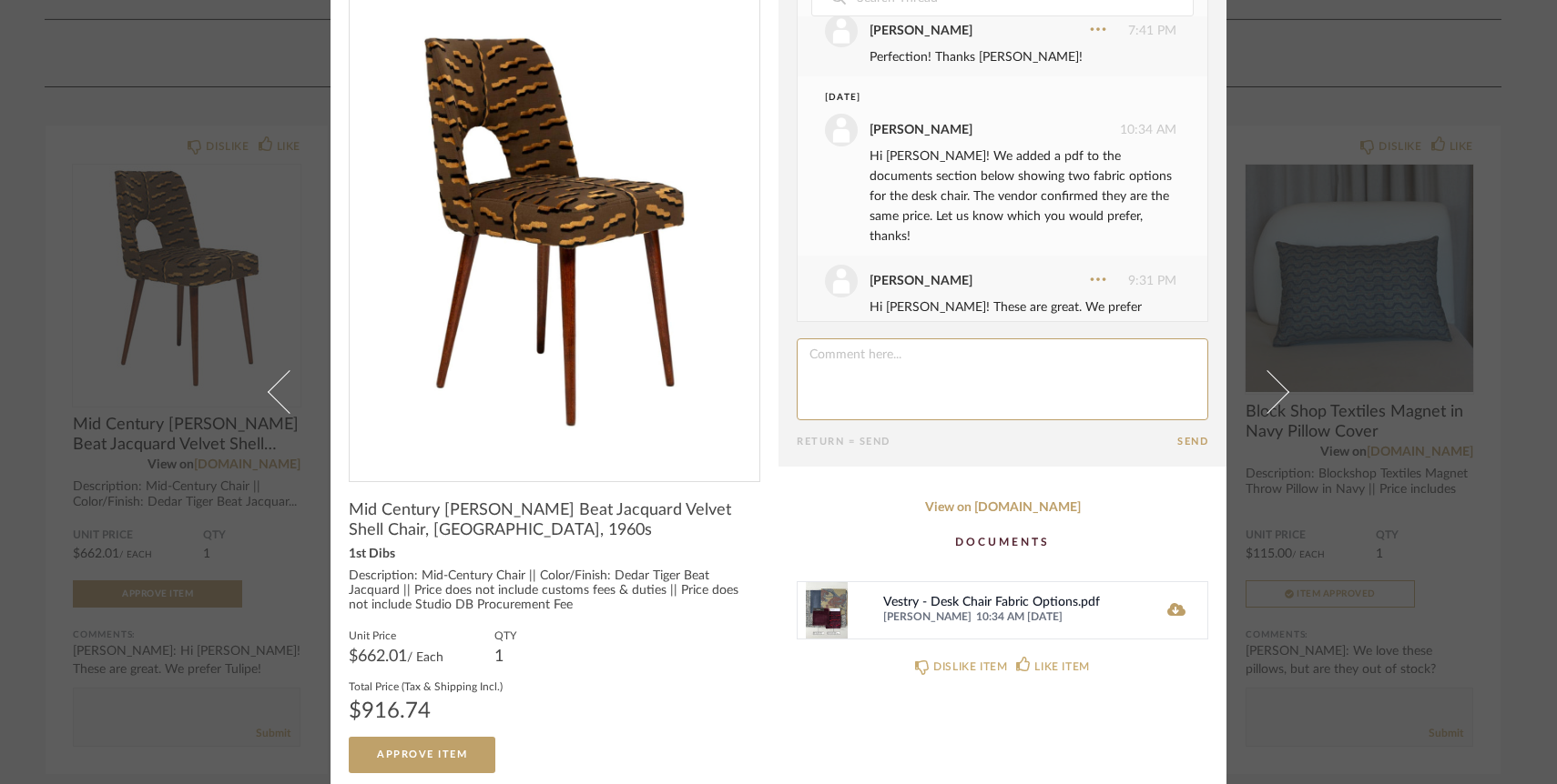
scroll to position [77, 0]
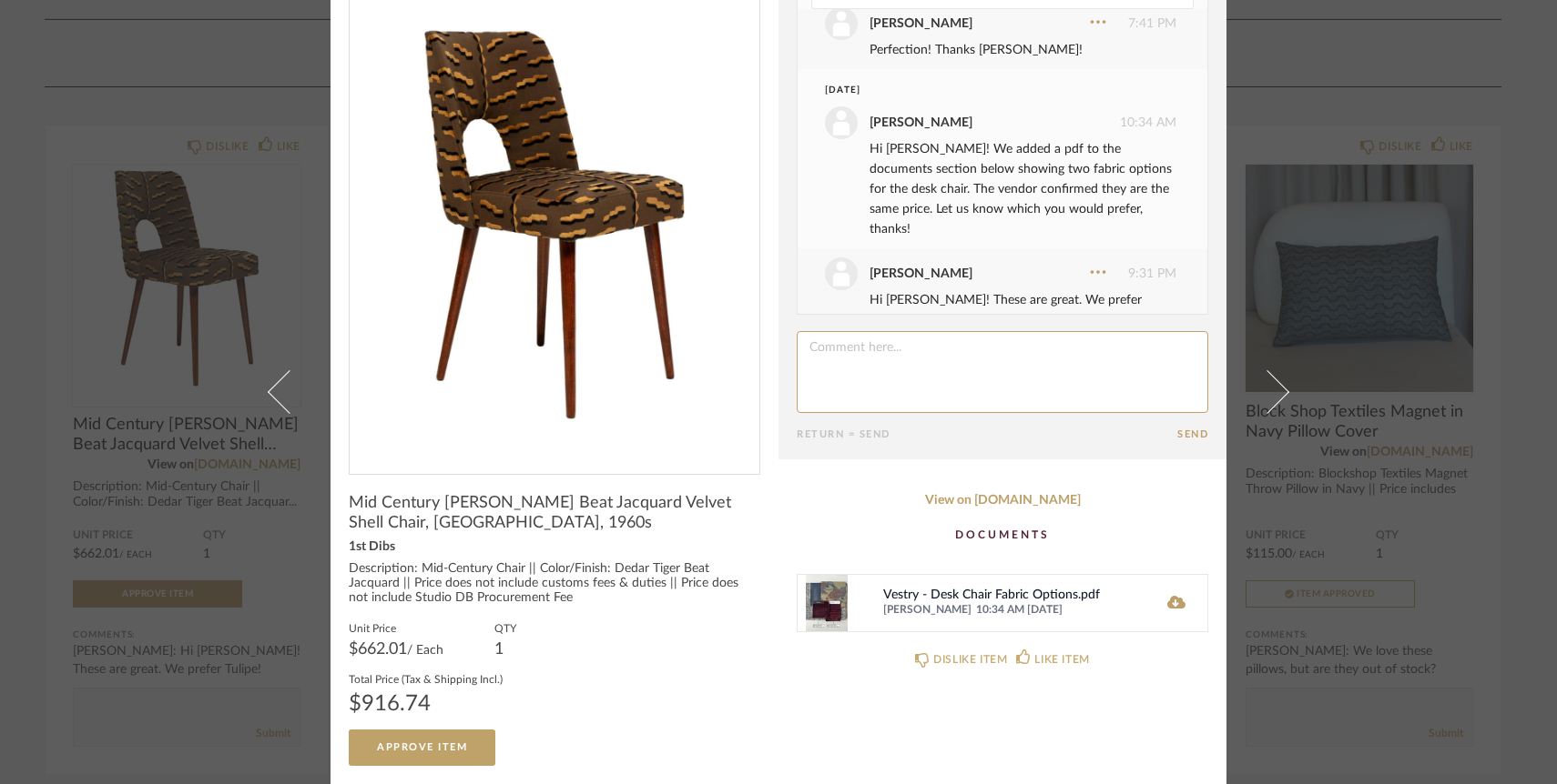
click at [837, 593] on img at bounding box center [826, 603] width 58 height 56
click at [1168, 606] on icon at bounding box center [1177, 603] width 18 height 15
